Goal: Task Accomplishment & Management: Manage account settings

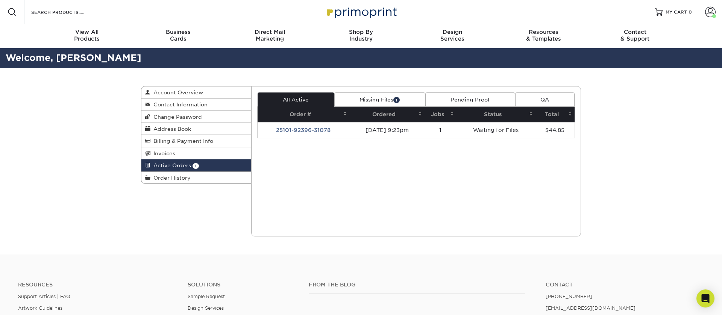
click at [386, 100] on link "Missing Files 1" at bounding box center [380, 100] width 91 height 14
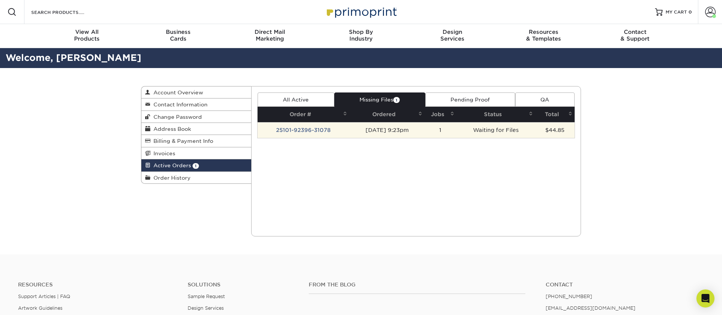
click at [486, 129] on td "Waiting for Files" at bounding box center [496, 130] width 79 height 16
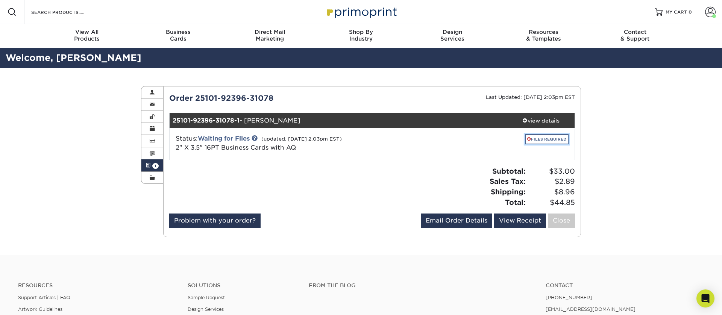
click at [542, 138] on link "FILES REQUIRED" at bounding box center [547, 139] width 44 height 10
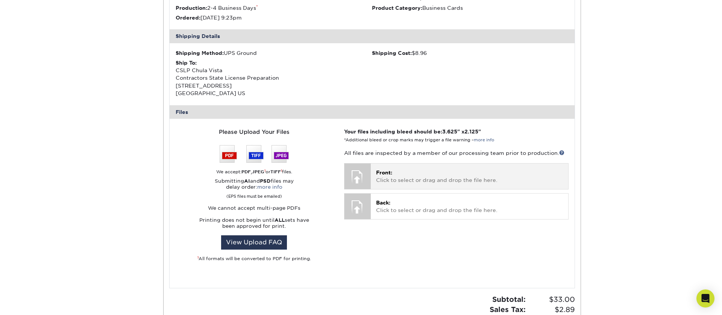
scroll to position [218, 0]
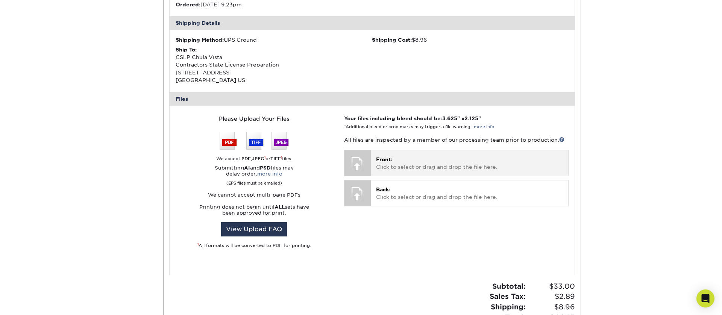
click at [388, 163] on p "Front: Click to select or drag and drop the file here." at bounding box center [469, 163] width 187 height 15
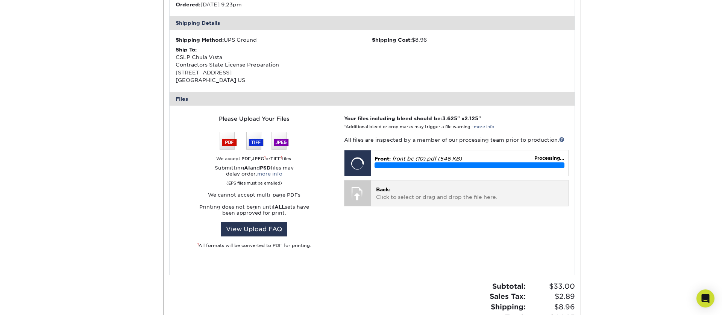
click at [384, 192] on span "Back:" at bounding box center [383, 190] width 14 height 6
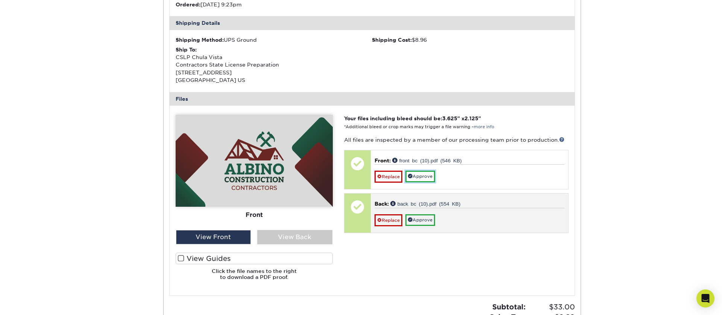
drag, startPoint x: 423, startPoint y: 177, endPoint x: 416, endPoint y: 182, distance: 8.5
click at [423, 177] on link "Approve" at bounding box center [421, 177] width 30 height 12
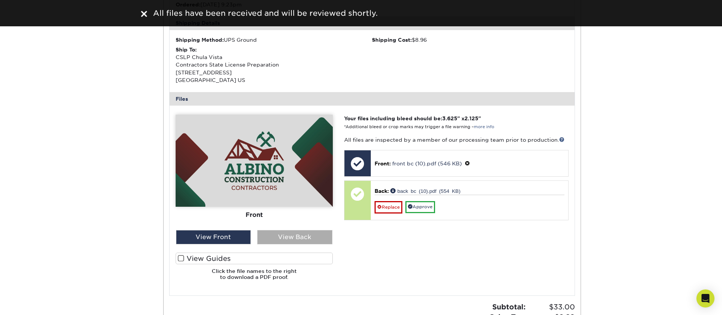
drag, startPoint x: 298, startPoint y: 236, endPoint x: 309, endPoint y: 232, distance: 12.1
click at [298, 236] on div "View Back" at bounding box center [294, 237] width 75 height 14
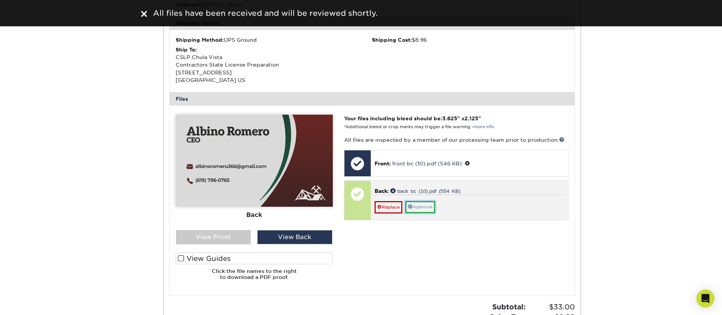
click at [417, 209] on link "Approve" at bounding box center [421, 207] width 30 height 12
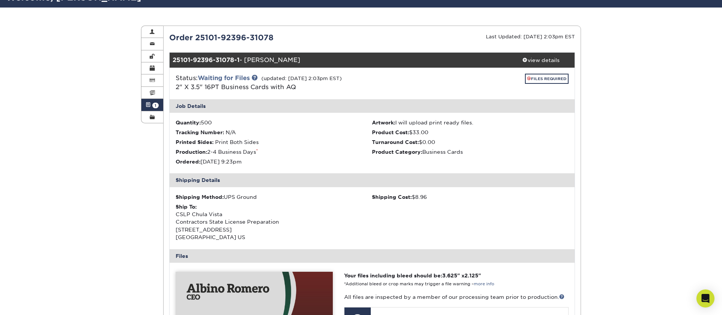
scroll to position [0, 0]
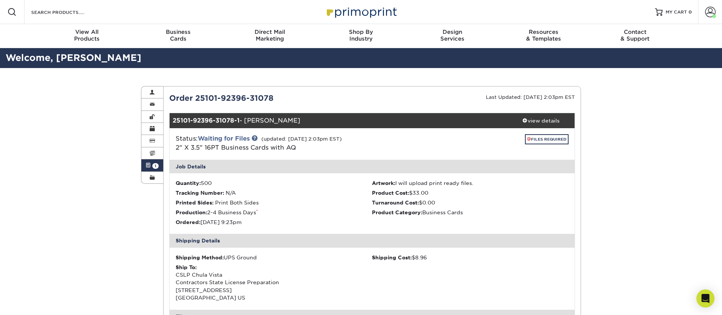
click at [354, 16] on img at bounding box center [361, 12] width 75 height 16
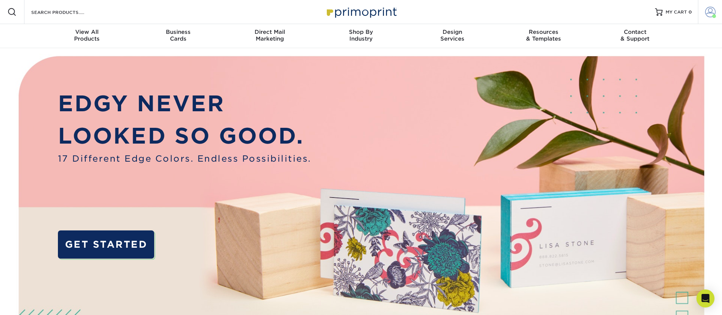
click at [713, 14] on span at bounding box center [711, 12] width 11 height 11
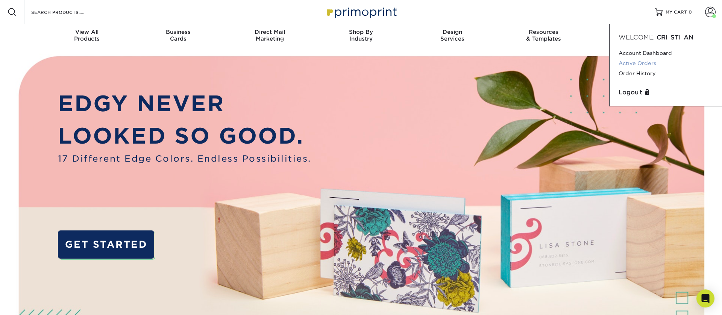
click at [638, 64] on link "Active Orders" at bounding box center [666, 63] width 94 height 10
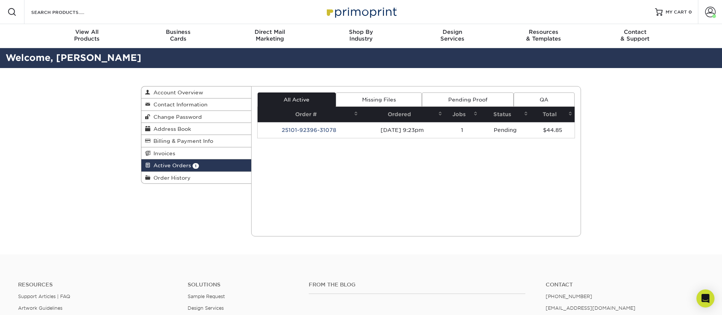
drag, startPoint x: 393, startPoint y: 99, endPoint x: 360, endPoint y: 99, distance: 32.7
click at [393, 99] on link "Missing Files" at bounding box center [379, 100] width 86 height 14
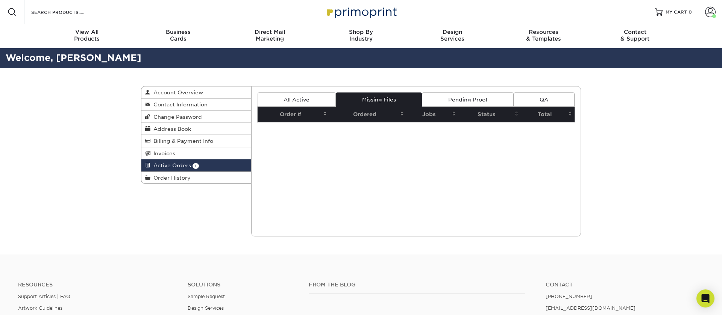
click at [318, 100] on link "All Active" at bounding box center [297, 100] width 78 height 14
